Goal: Information Seeking & Learning: Understand process/instructions

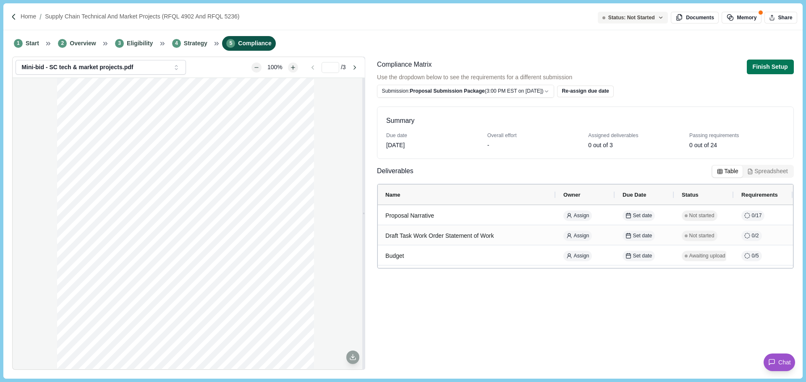
scroll to position [11, 0]
click at [180, 46] on li "4 Strategy" at bounding box center [189, 43] width 44 height 15
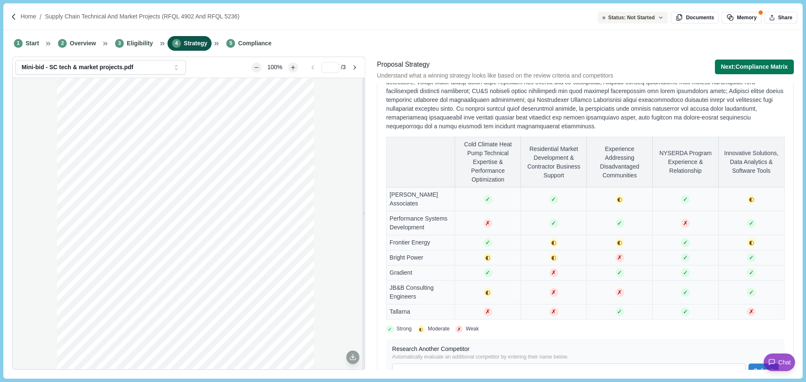
scroll to position [210, 0]
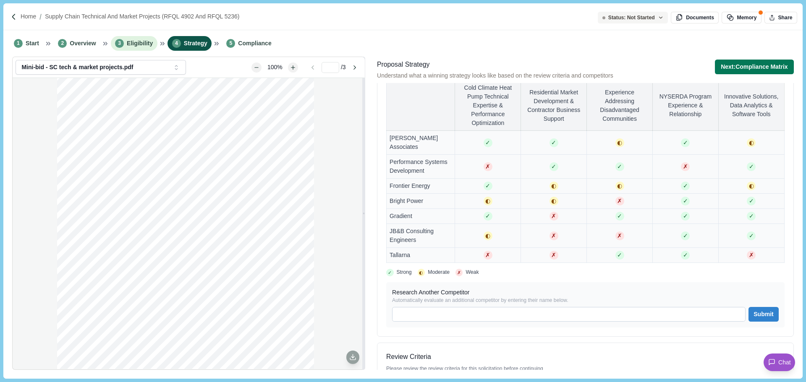
click at [139, 47] on span "Eligibility" at bounding box center [140, 43] width 26 height 9
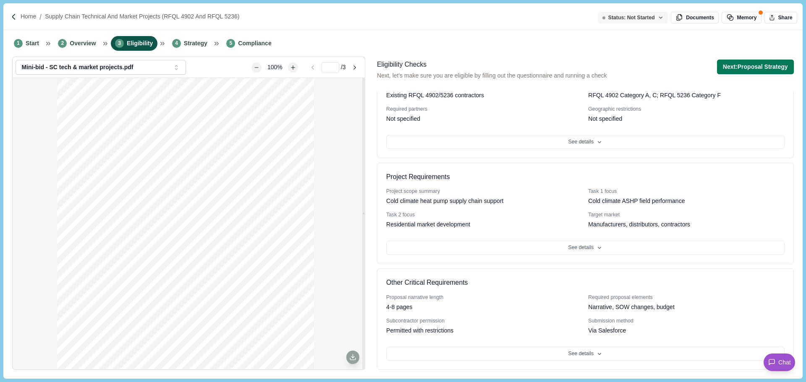
drag, startPoint x: 496, startPoint y: 99, endPoint x: 511, endPoint y: 117, distance: 22.3
click at [496, 99] on div "Existing RFQL 4902/5236 contractors" at bounding box center [484, 95] width 196 height 9
click at [524, 139] on button "See details" at bounding box center [585, 142] width 398 height 14
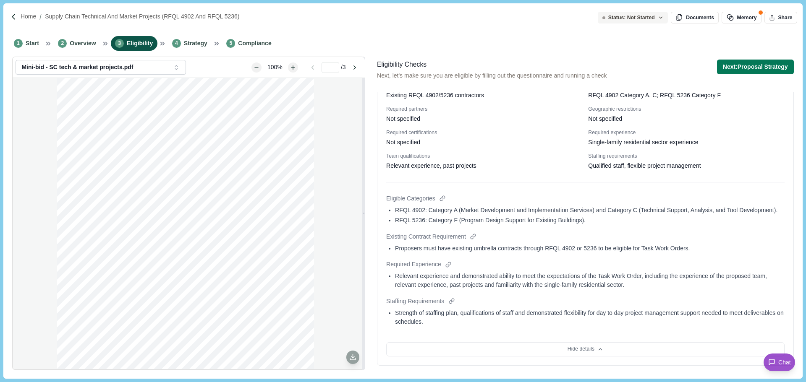
click at [566, 249] on div "Proposers must have existing umbrella contracts through RFQL 4902 or 5236 to be…" at bounding box center [589, 248] width 389 height 9
click at [584, 252] on div "Proposers must have existing umbrella contracts through RFQL 4902 or 5236 to be…" at bounding box center [589, 248] width 389 height 9
click at [595, 252] on div "Proposers must have existing umbrella contracts through RFQL 4902 or 5236 to be…" at bounding box center [589, 248] width 389 height 9
click at [592, 250] on div "Proposers must have existing umbrella contracts through RFQL 4902 or 5236 to be…" at bounding box center [589, 248] width 389 height 9
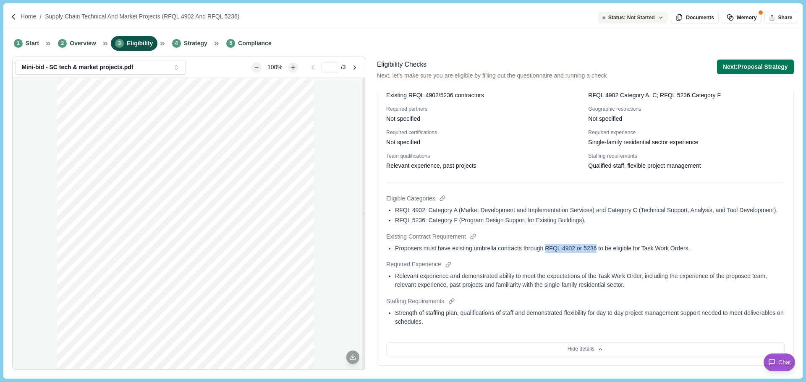
drag, startPoint x: 592, startPoint y: 250, endPoint x: 551, endPoint y: 251, distance: 40.7
click at [551, 251] on div "Proposers must have existing umbrella contracts through RFQL 4902 or 5236 to be…" at bounding box center [589, 248] width 389 height 9
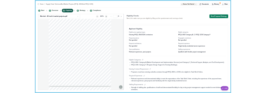
scroll to position [42, 0]
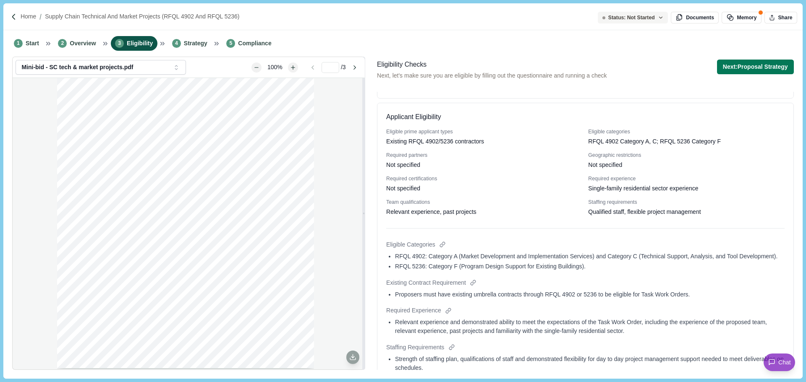
click at [514, 167] on div "Not specified" at bounding box center [484, 165] width 196 height 9
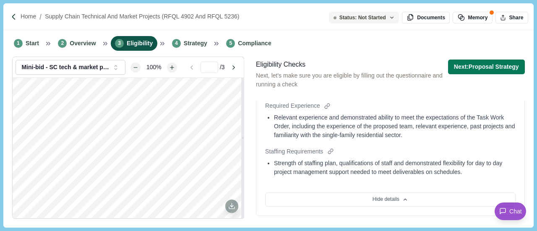
scroll to position [346, 0]
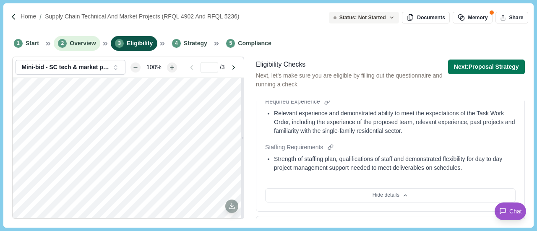
click at [86, 39] on li "2 Overview" at bounding box center [77, 43] width 47 height 15
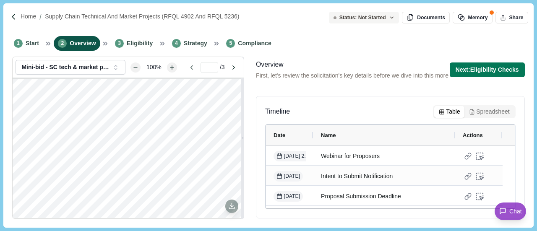
click at [354, 98] on div "Overview First, let's review the solicitation's key details before we dive into…" at bounding box center [390, 139] width 269 height 159
type input "*"
